Goal: Find specific page/section

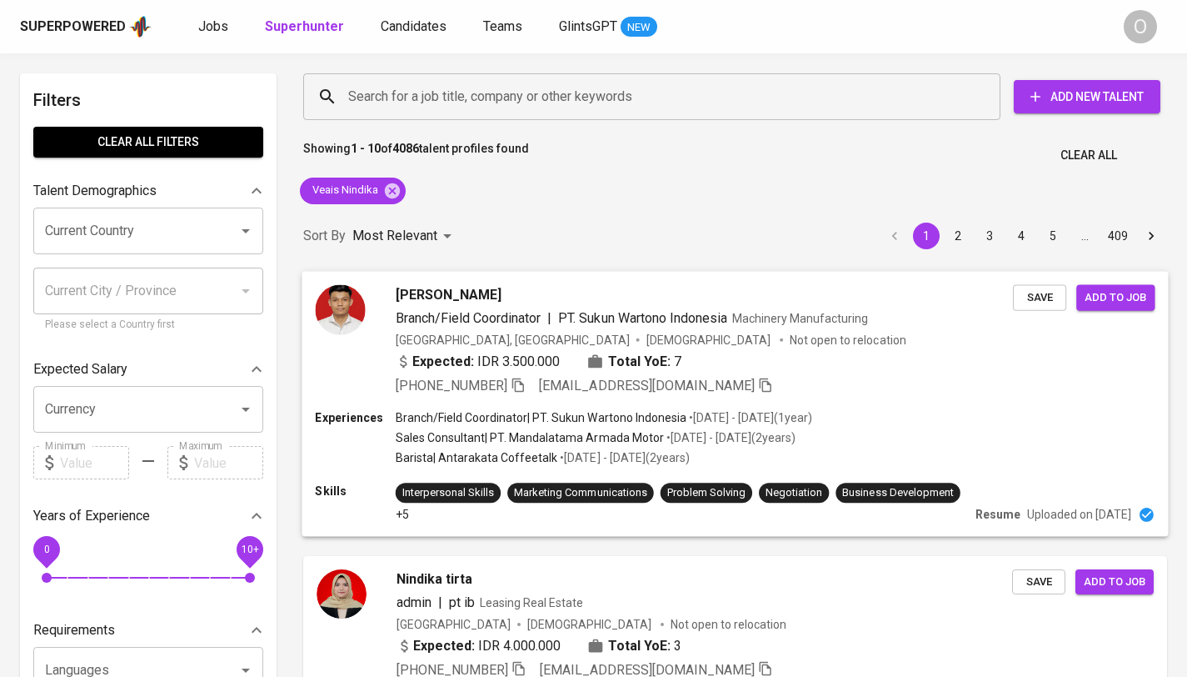
scroll to position [89, 0]
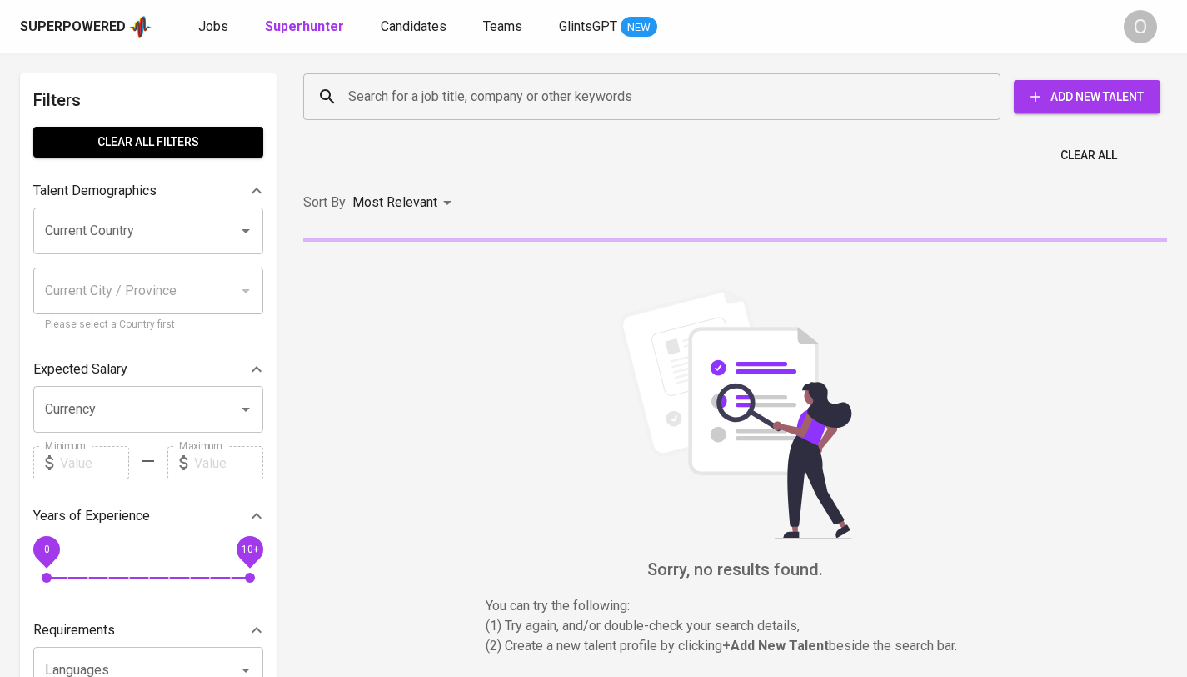
click at [483, 90] on input "Search for a job title, company or other keywords" at bounding box center [656, 97] width 624 height 32
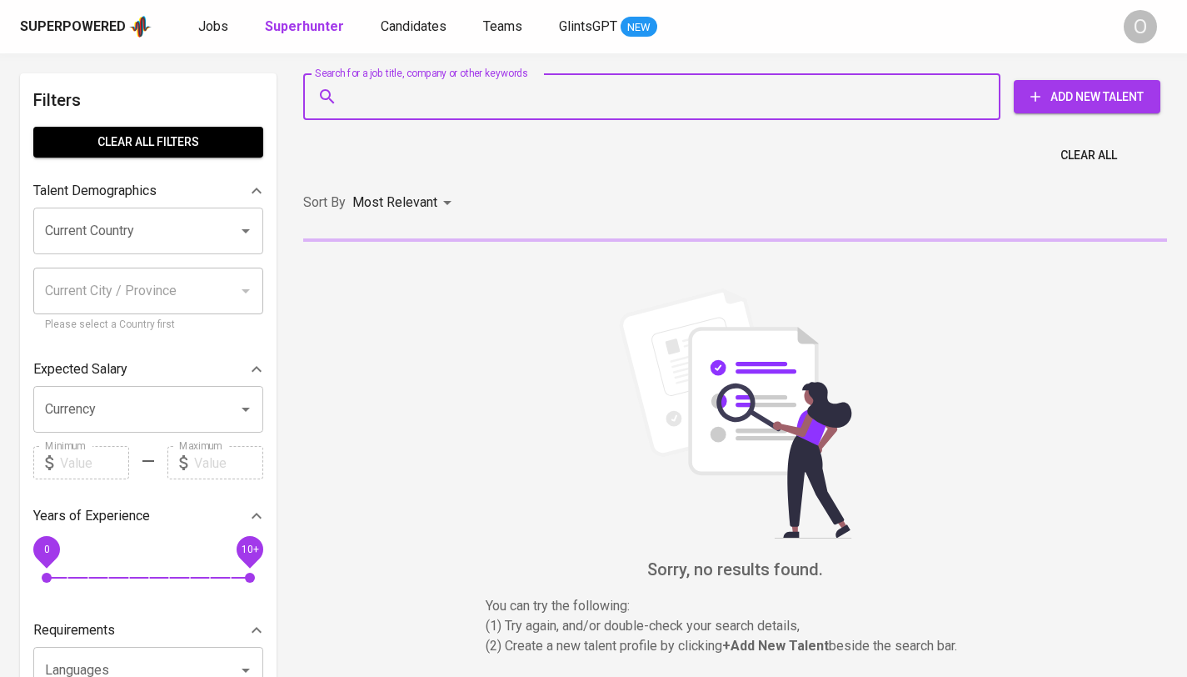
paste input "Mikhail Zhitenev"
type input "Mikhail Zhitenev"
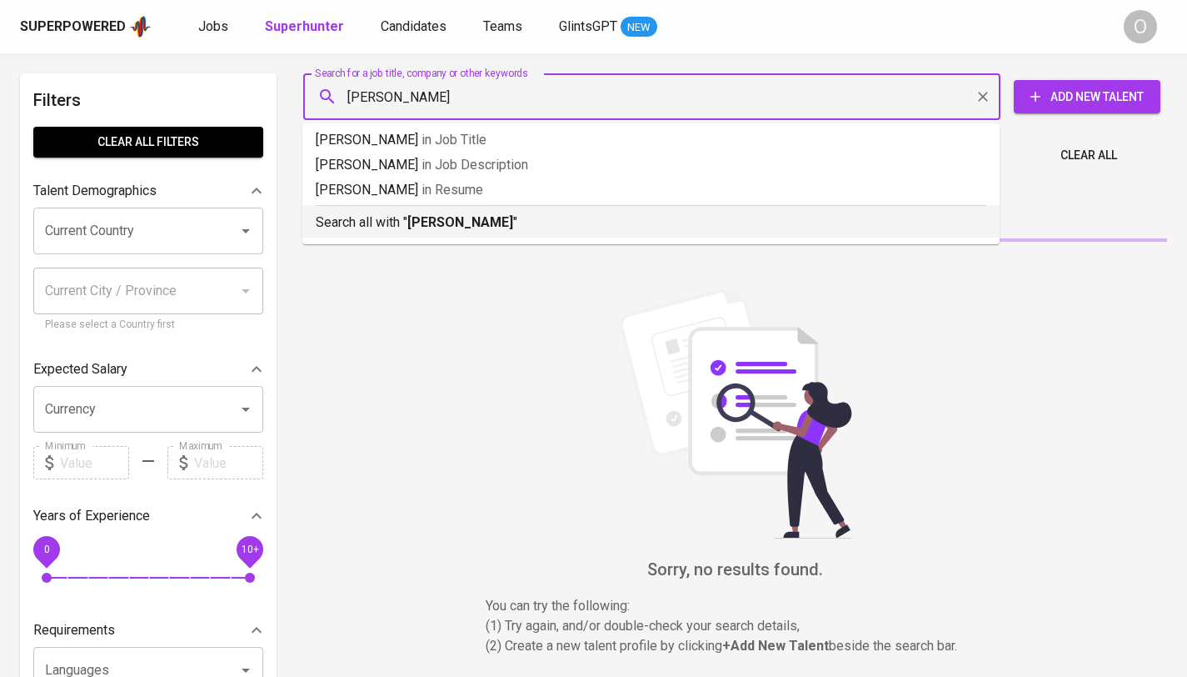
click at [452, 207] on div "Search all with " Mikhail Zhitenev "" at bounding box center [651, 218] width 671 height 27
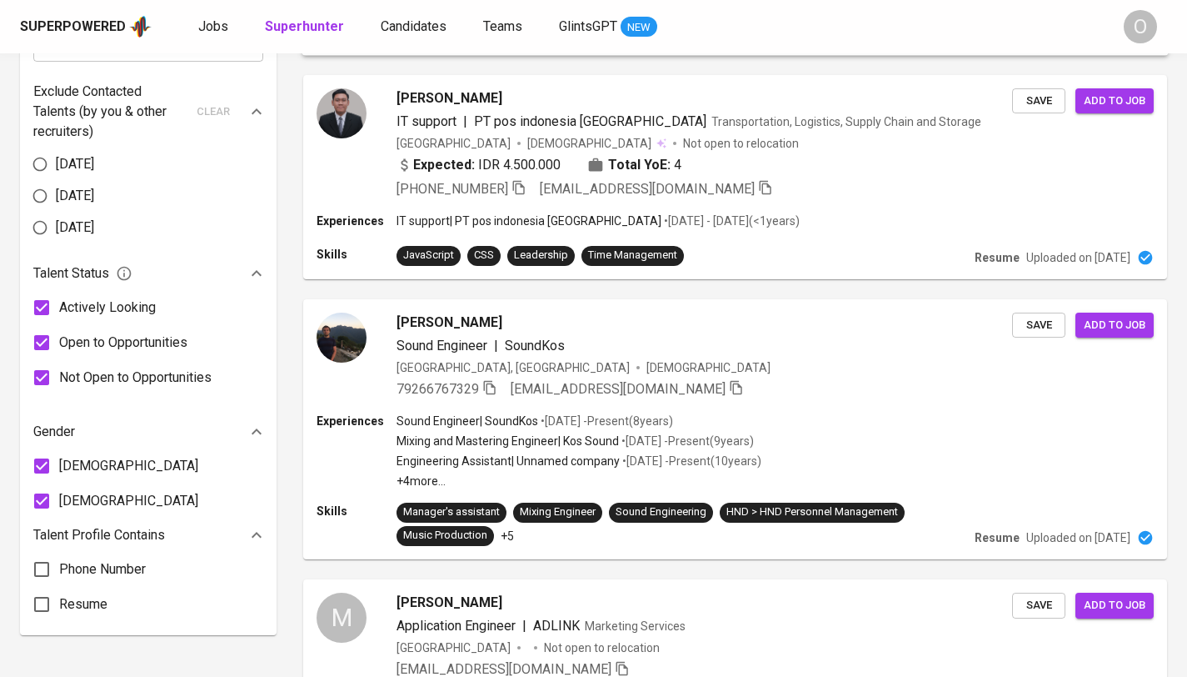
scroll to position [817, 0]
